Goal: Entertainment & Leisure: Consume media (video, audio)

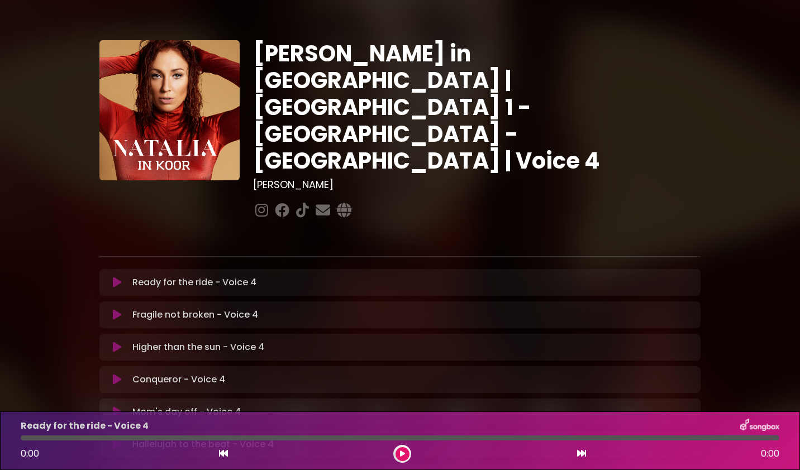
click at [121, 277] on icon at bounding box center [117, 282] width 8 height 11
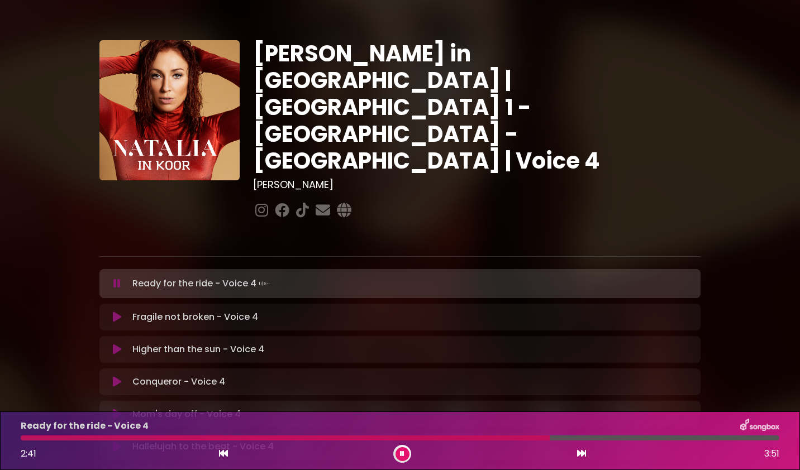
click at [405, 452] on button at bounding box center [403, 455] width 14 height 14
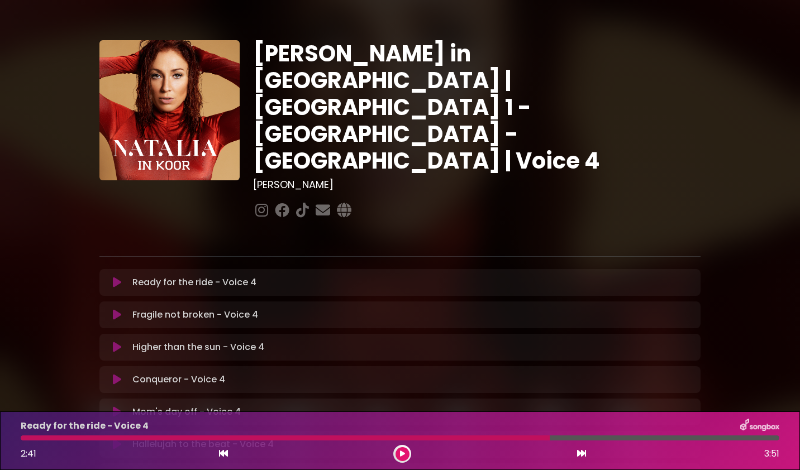
click at [510, 436] on div at bounding box center [285, 438] width 529 height 5
click at [464, 439] on div at bounding box center [285, 438] width 529 height 5
click at [402, 454] on icon at bounding box center [402, 454] width 5 height 7
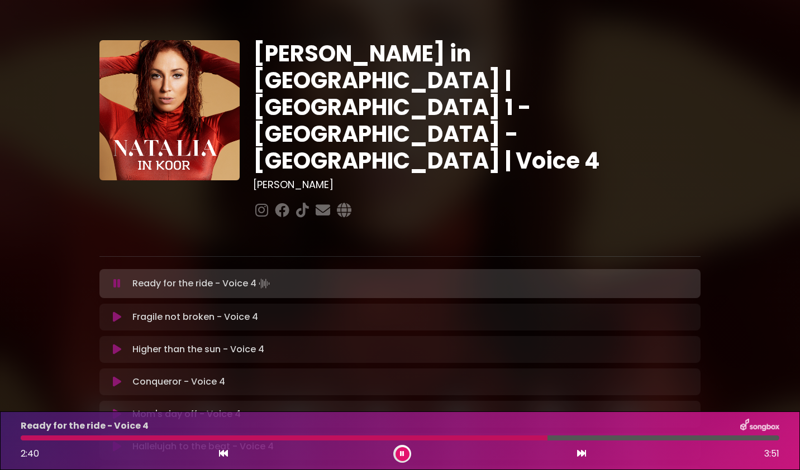
click at [402, 454] on icon at bounding box center [402, 454] width 4 height 7
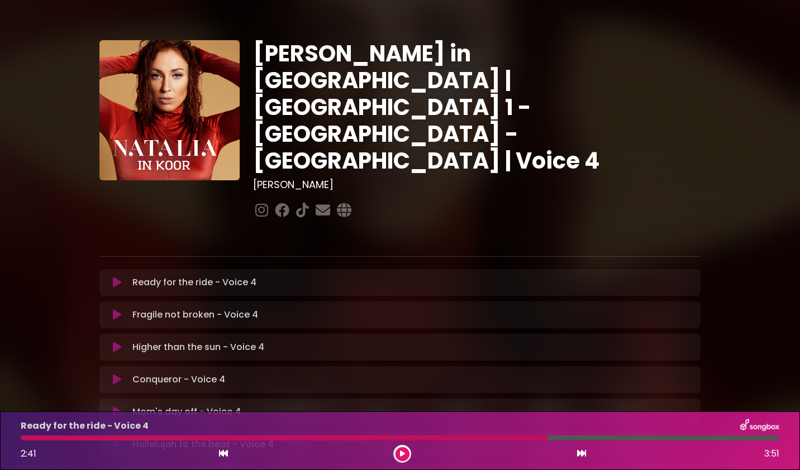
click at [472, 440] on div at bounding box center [284, 438] width 527 height 5
click at [402, 454] on icon at bounding box center [402, 454] width 5 height 7
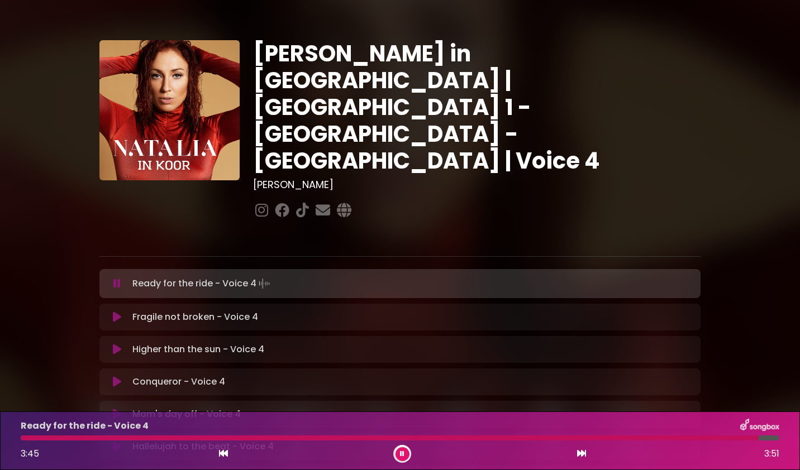
click at [406, 454] on button at bounding box center [403, 455] width 14 height 14
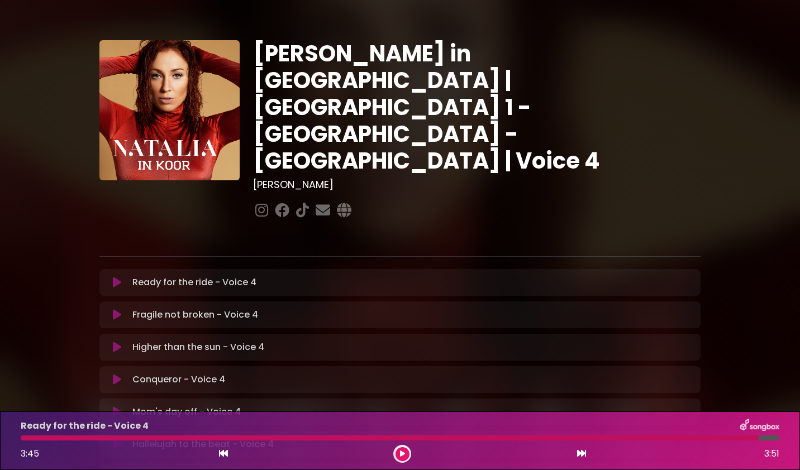
click at [403, 454] on icon at bounding box center [402, 454] width 5 height 7
click at [402, 455] on icon at bounding box center [401, 453] width 7 height 7
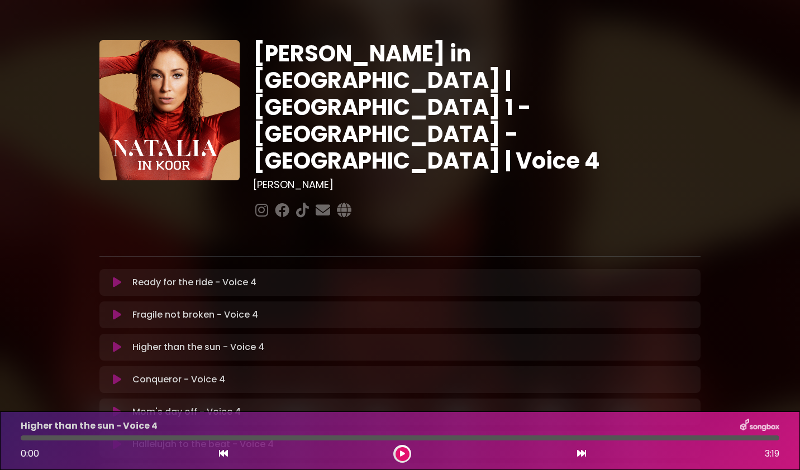
click at [406, 454] on button at bounding box center [403, 455] width 14 height 14
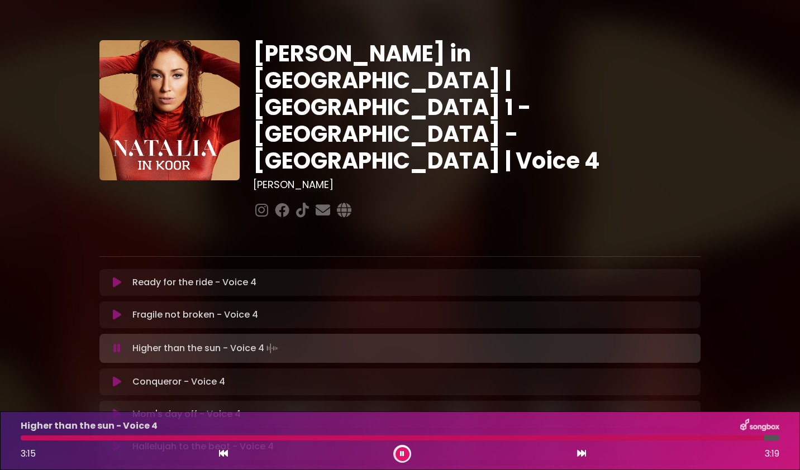
click at [407, 454] on button at bounding box center [403, 455] width 14 height 14
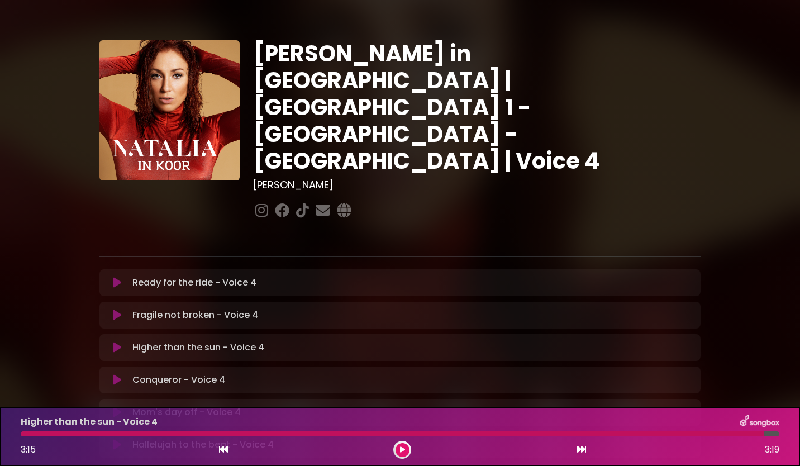
click at [117, 277] on icon at bounding box center [117, 282] width 8 height 11
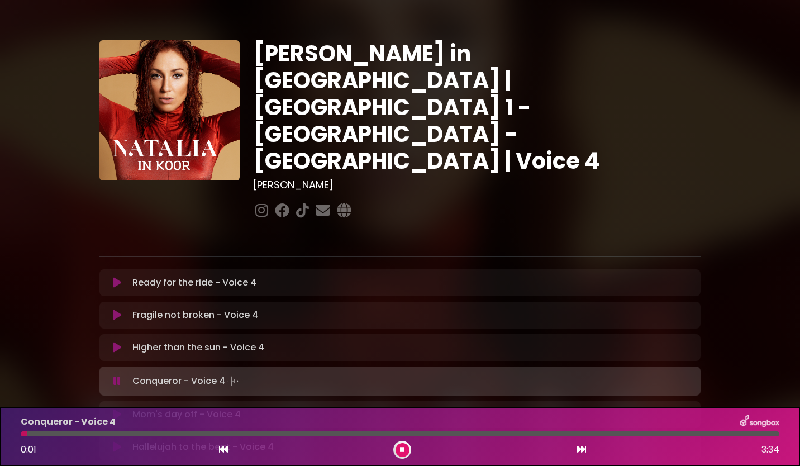
click at [397, 450] on button at bounding box center [403, 450] width 14 height 14
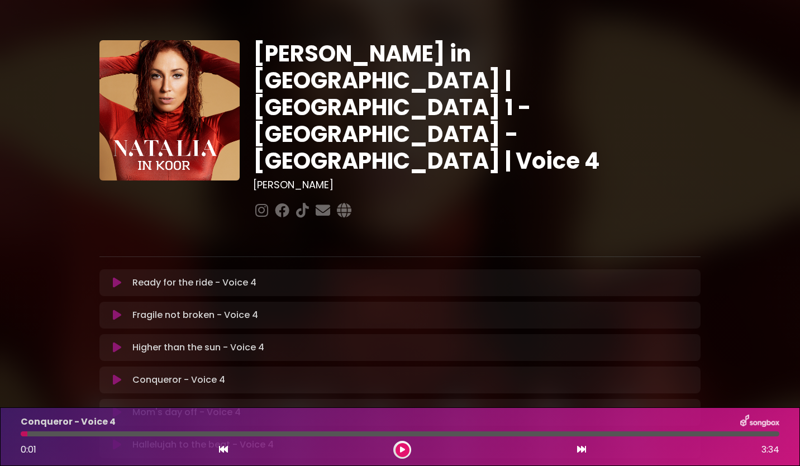
click at [401, 453] on button at bounding box center [403, 450] width 14 height 14
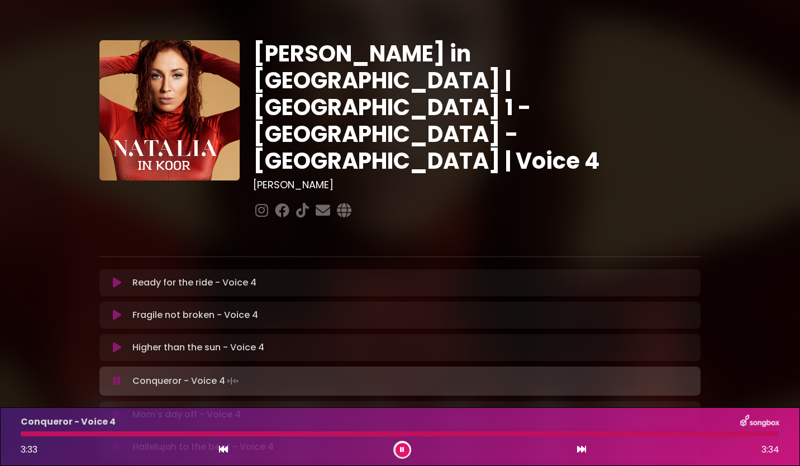
click at [402, 450] on icon at bounding box center [402, 449] width 4 height 7
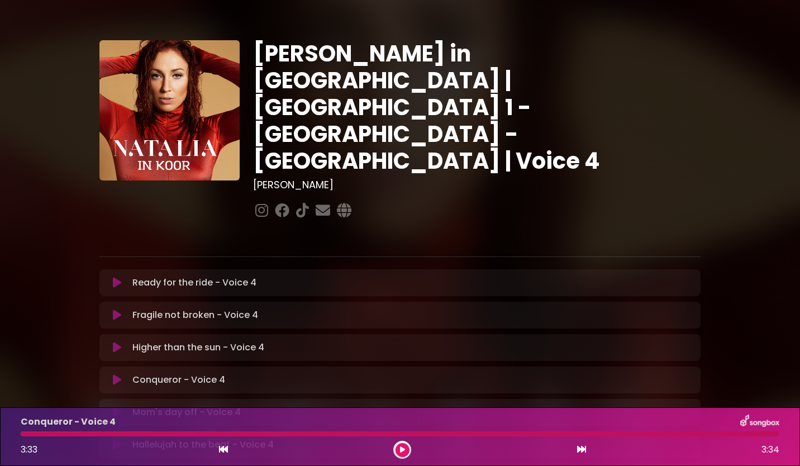
click at [402, 451] on icon at bounding box center [402, 450] width 7 height 8
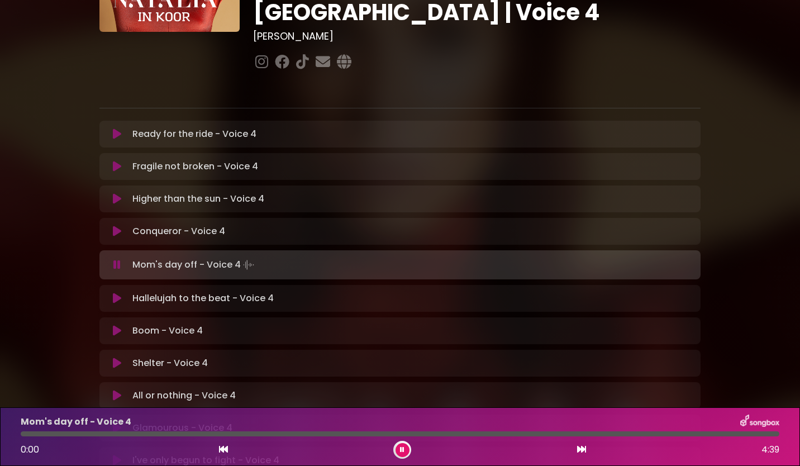
scroll to position [148, 0]
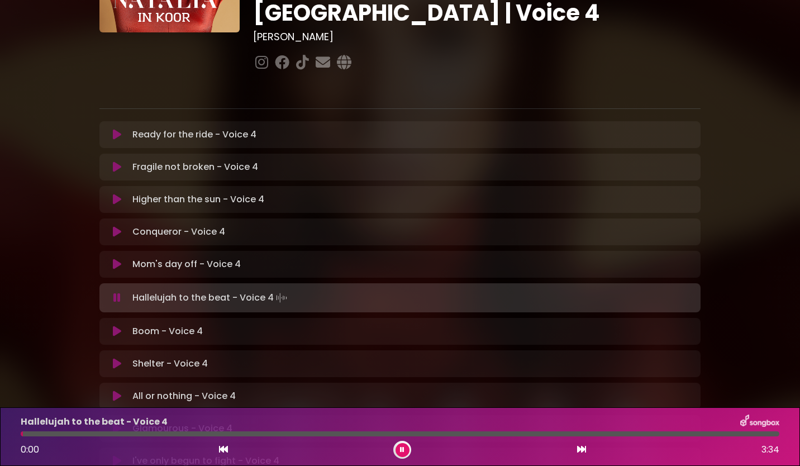
click at [402, 452] on icon at bounding box center [401, 449] width 5 height 7
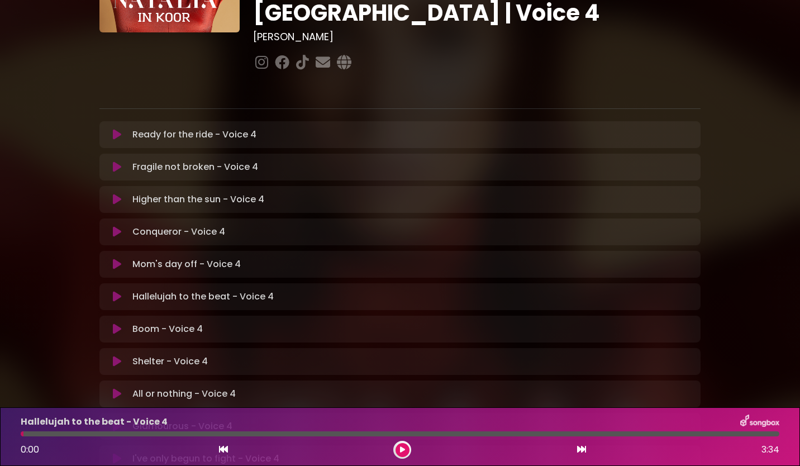
click at [401, 451] on icon at bounding box center [402, 450] width 7 height 8
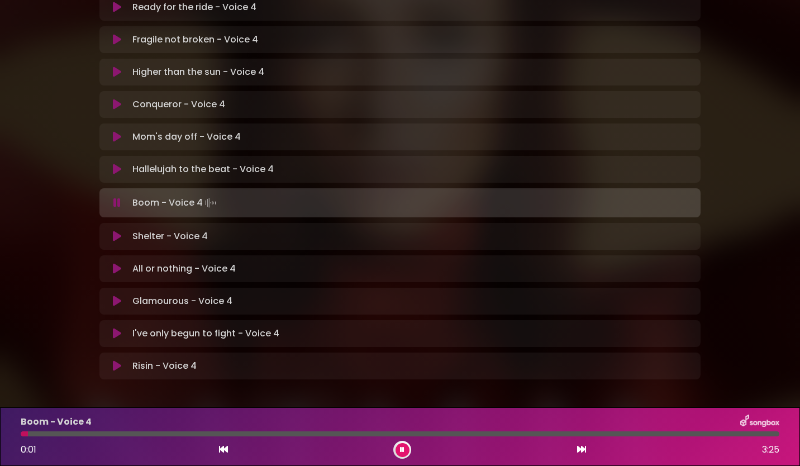
scroll to position [277, 0]
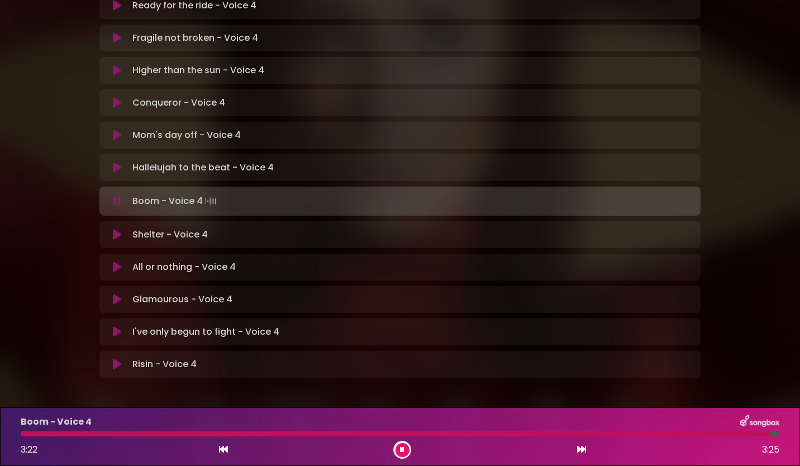
click at [406, 453] on button at bounding box center [403, 450] width 14 height 14
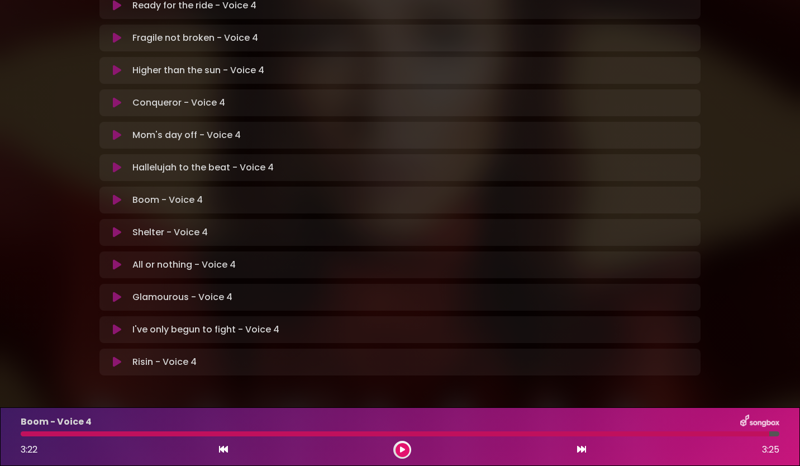
scroll to position [275, 0]
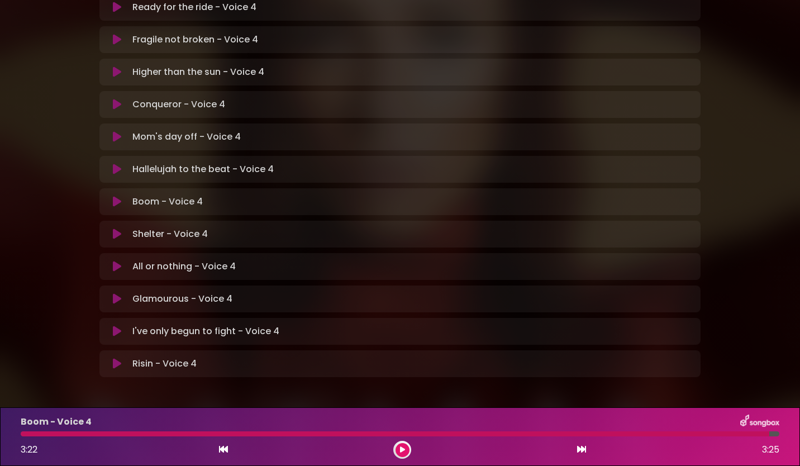
click at [399, 448] on icon at bounding box center [401, 450] width 7 height 8
